Goal: Information Seeking & Learning: Learn about a topic

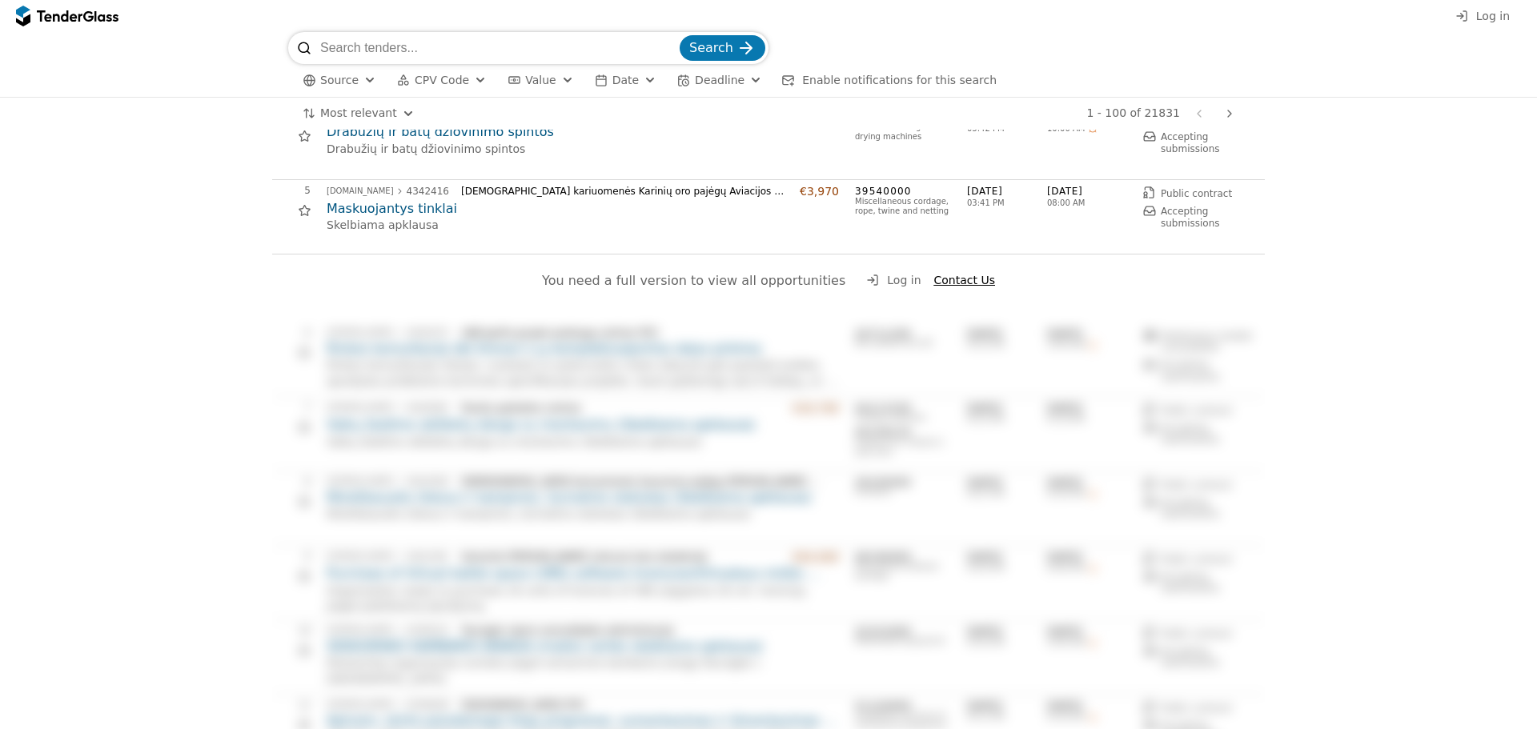
scroll to position [320, 0]
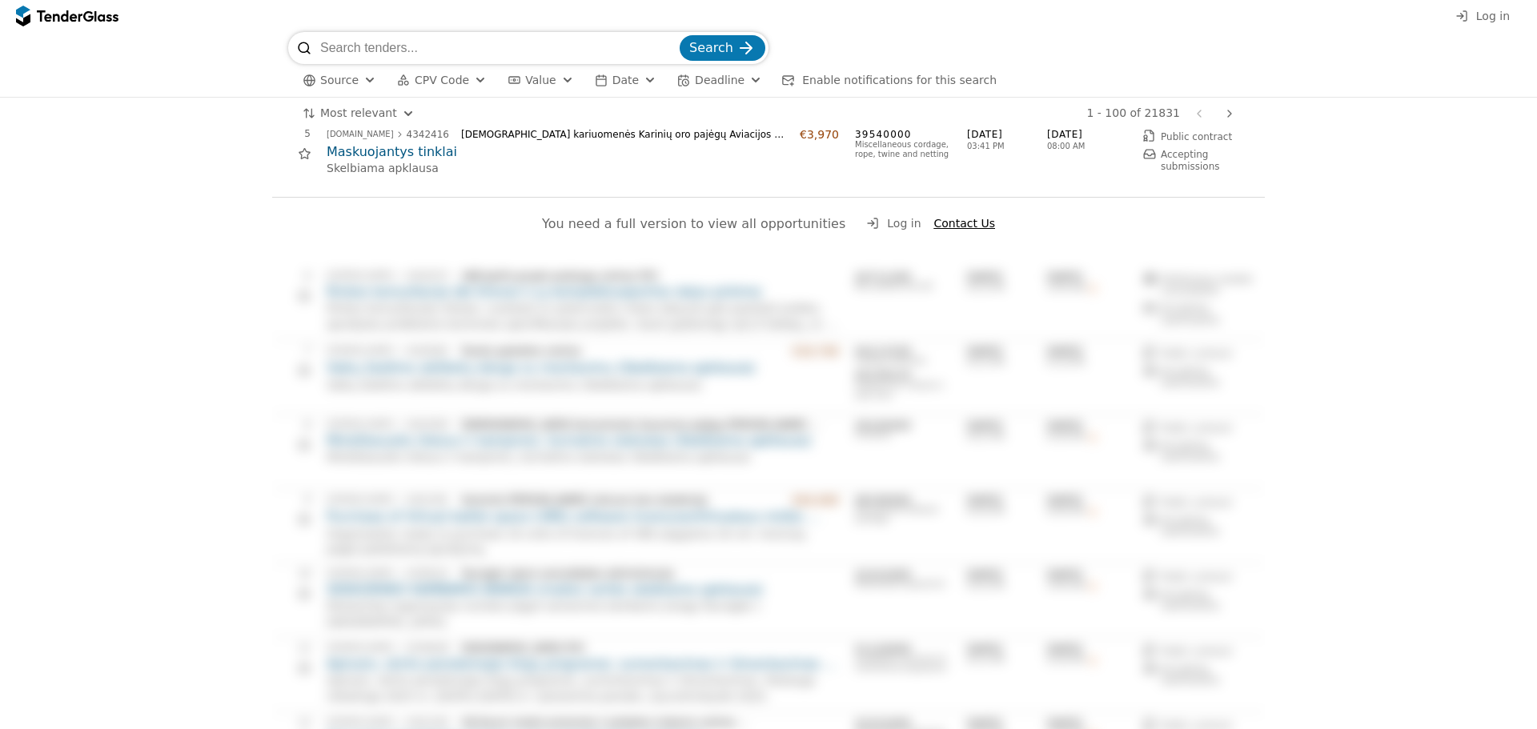
click at [760, 221] on span "You need a full version to view all opportunities" at bounding box center [693, 223] width 303 height 15
click at [887, 223] on span "Log in" at bounding box center [904, 223] width 34 height 13
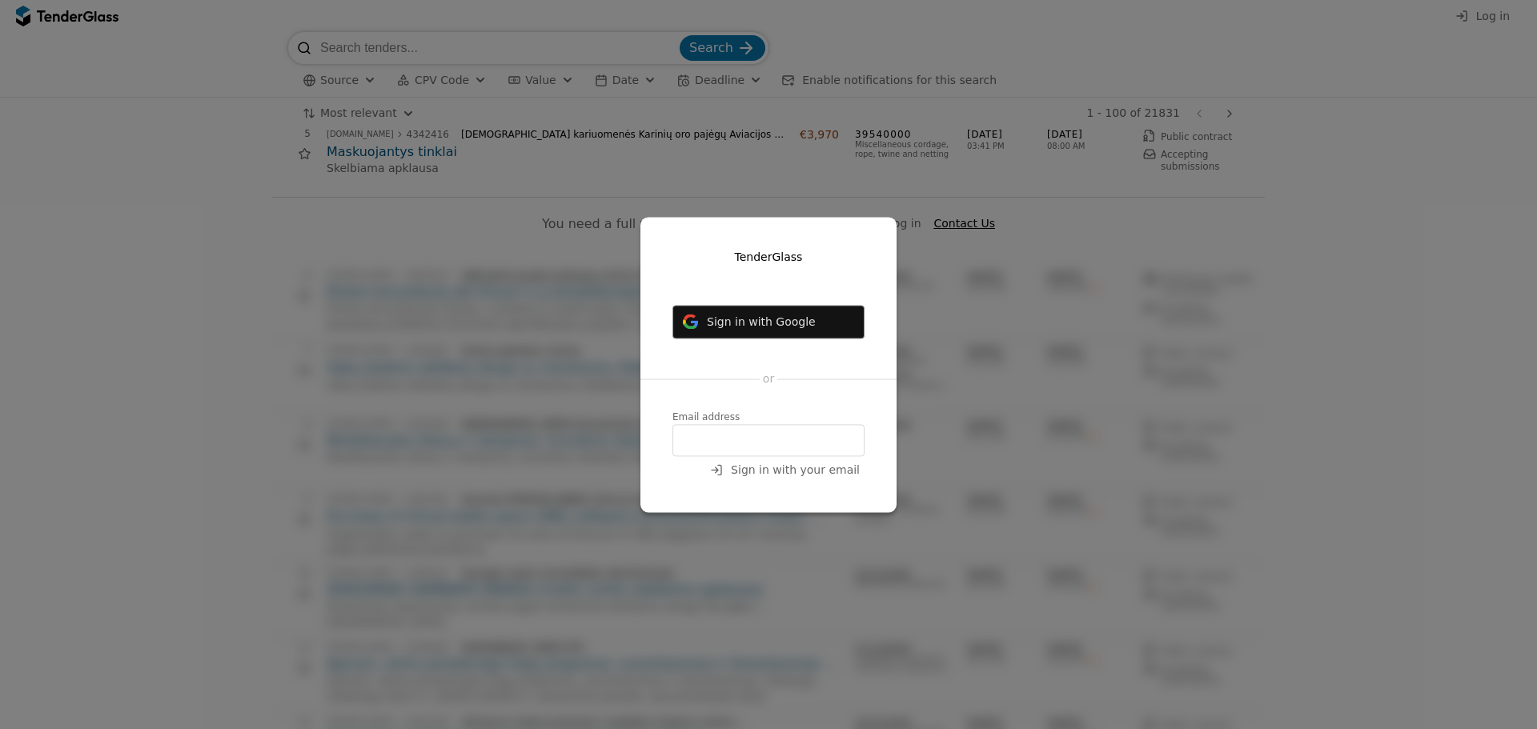
click at [795, 328] on span "Sign in with Google" at bounding box center [761, 321] width 109 height 13
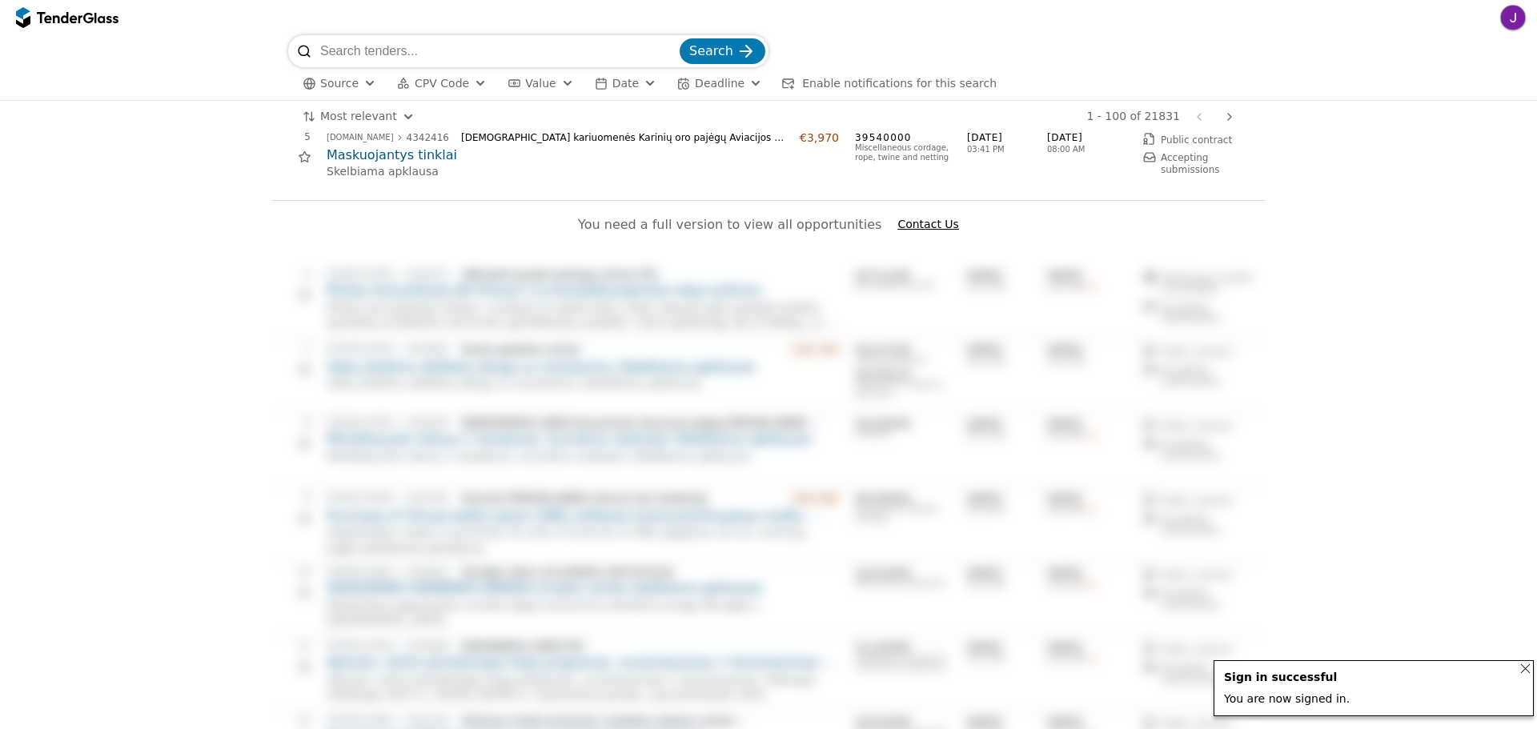
click at [908, 175] on div "5 viesiejipirkimai.lt 4342416 Lietuvos kariuomenės Karinių oro pajėgų Aviacijos…" at bounding box center [763, 163] width 983 height 64
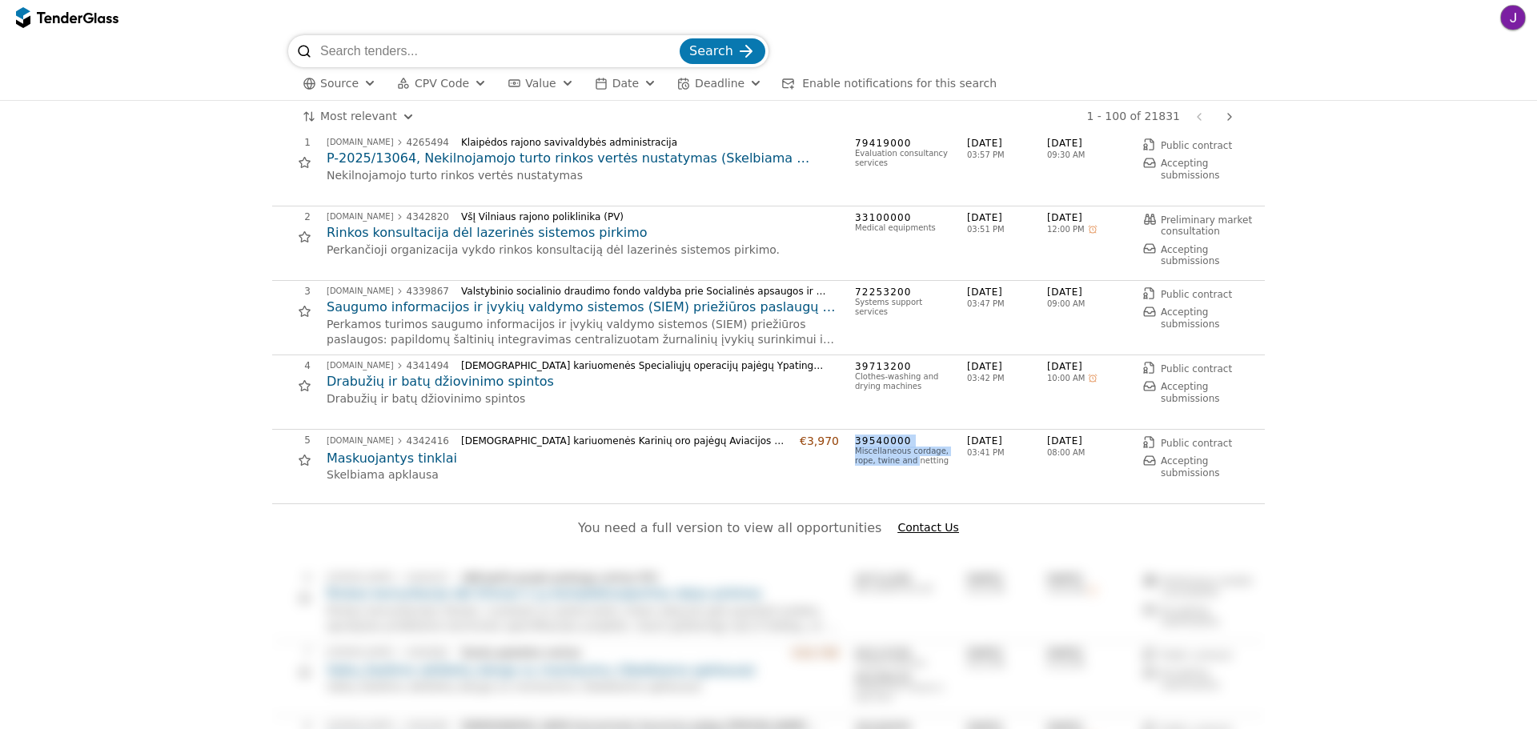
scroll to position [0, 0]
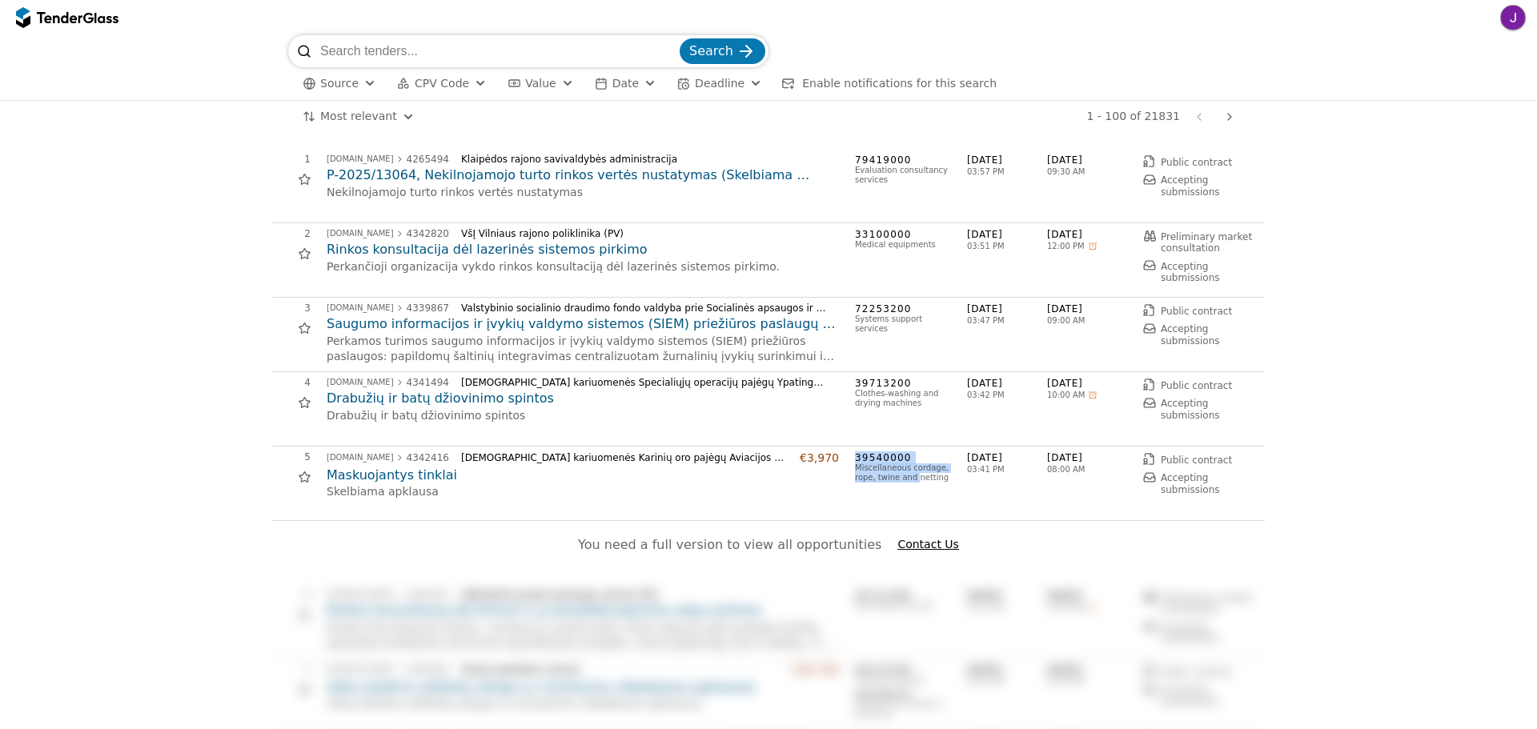
click at [347, 86] on span "Source" at bounding box center [339, 83] width 38 height 13
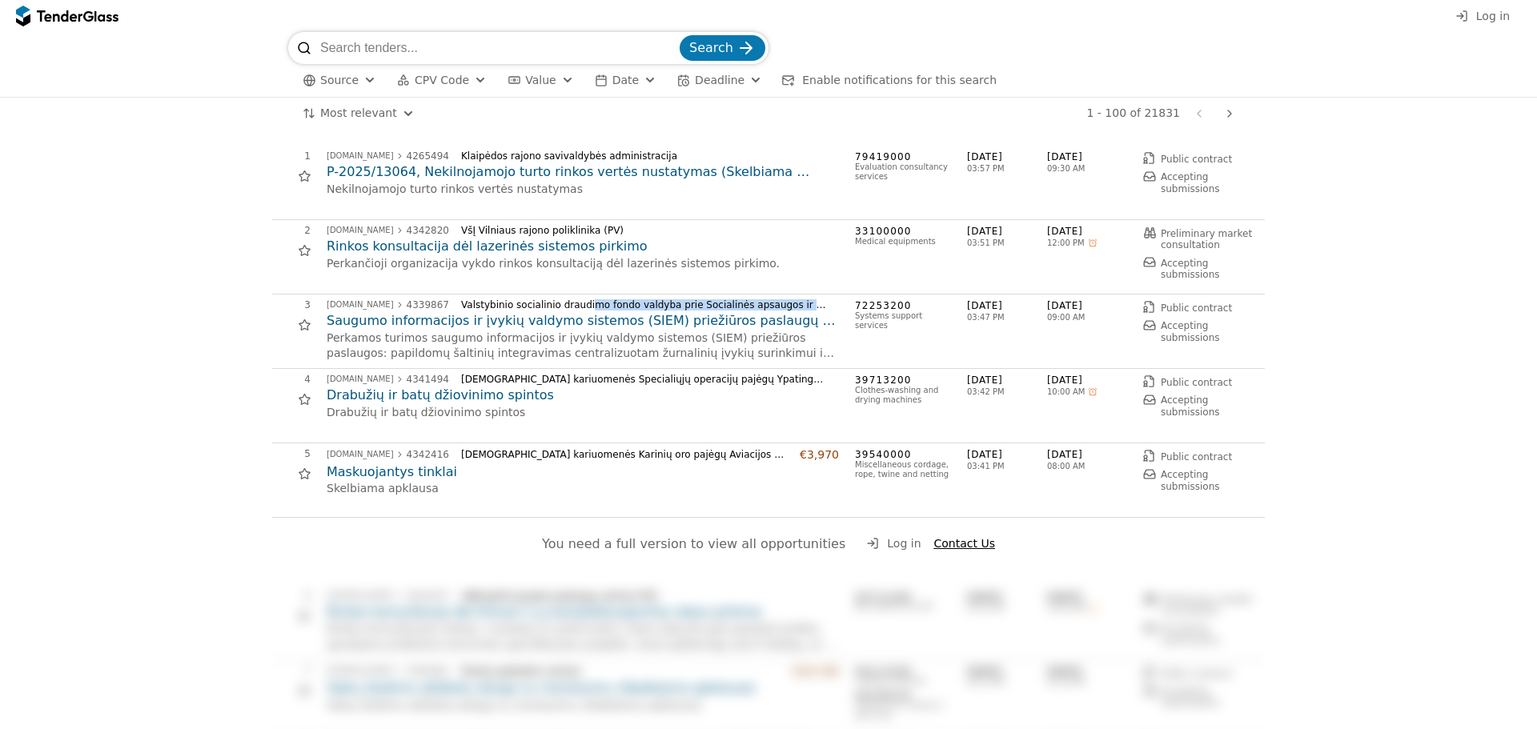
drag, startPoint x: 572, startPoint y: 307, endPoint x: 804, endPoint y: 297, distance: 232.4
click at [804, 297] on div "3 [DOMAIN_NAME] 4339867 Valstybinio socialinio draudimo fondo valdyba prie Soci…" at bounding box center [768, 332] width 993 height 74
